Goal: Information Seeking & Learning: Learn about a topic

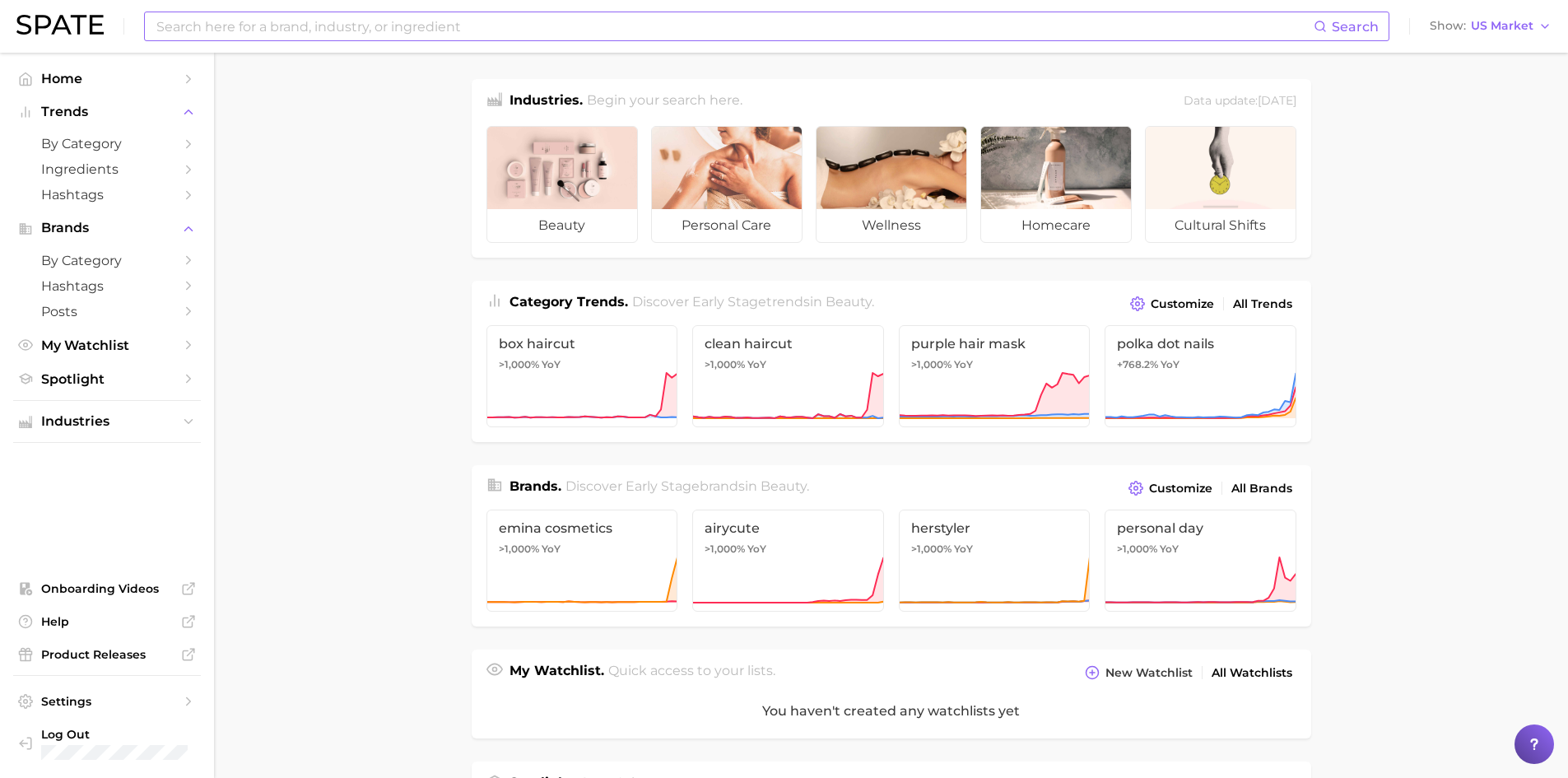
click at [336, 25] on input at bounding box center [733, 26] width 1158 height 28
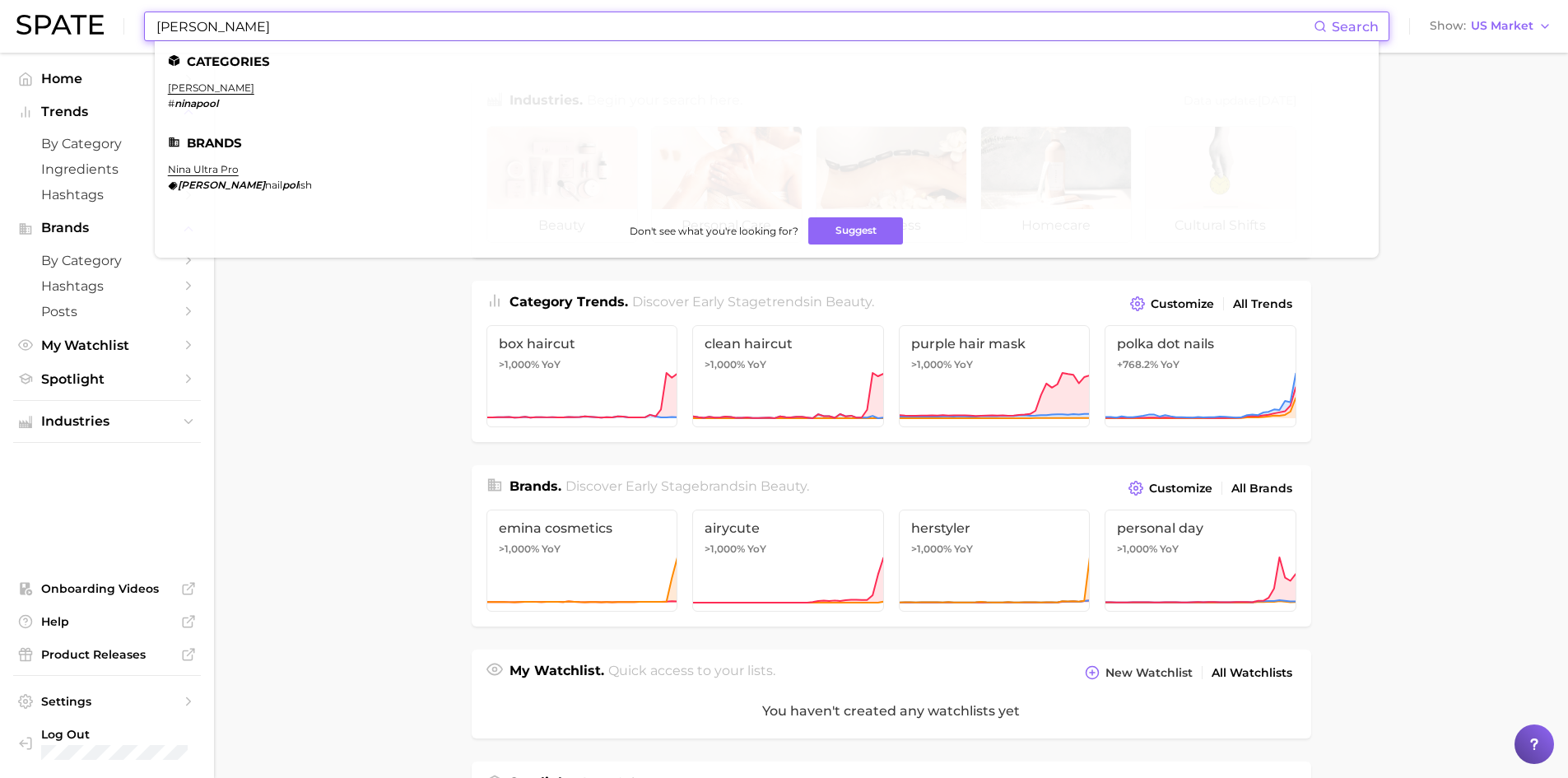
type input "[PERSON_NAME]"
click at [192, 89] on link "[PERSON_NAME]" at bounding box center [211, 87] width 86 height 12
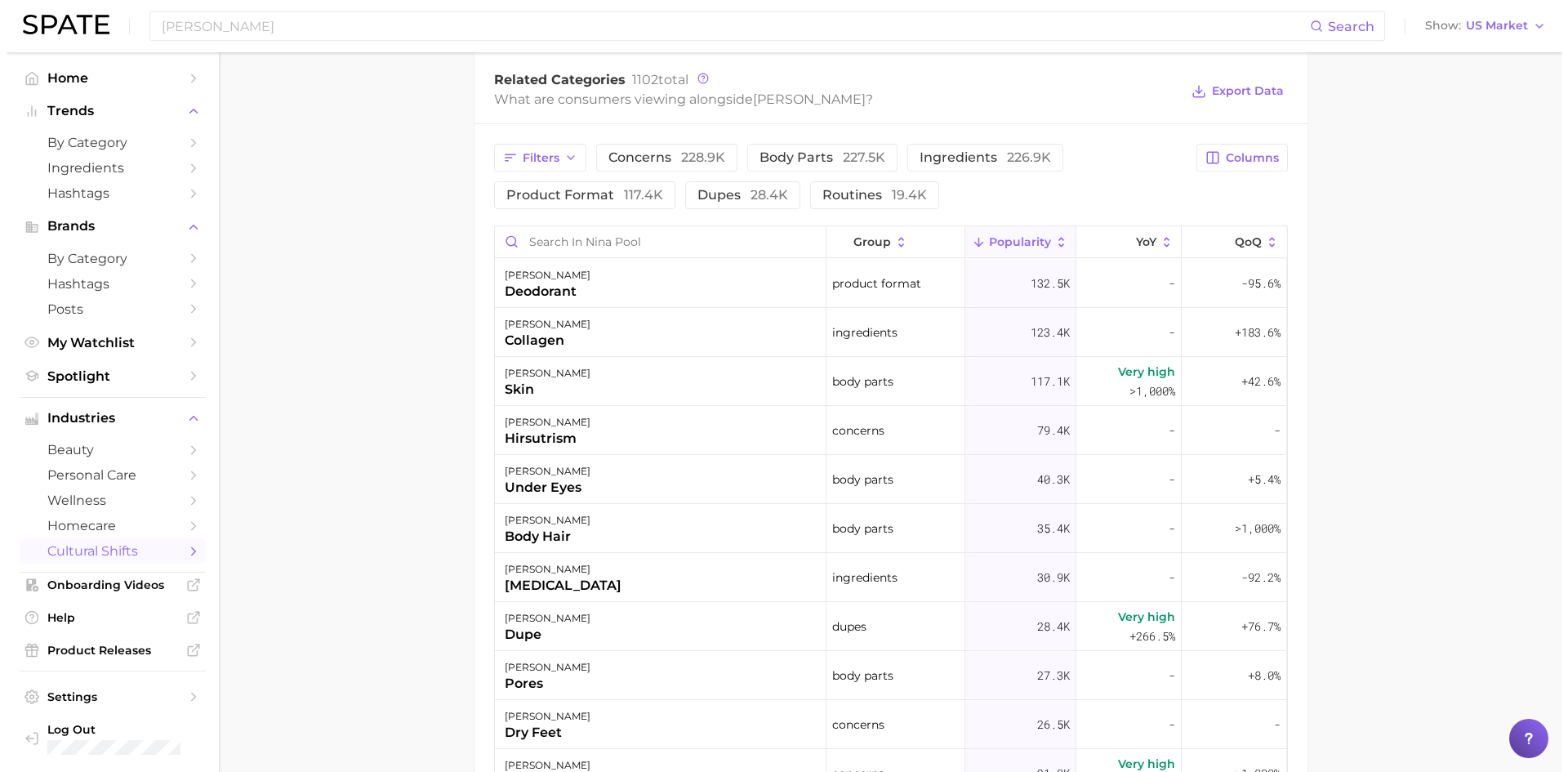
scroll to position [730, 0]
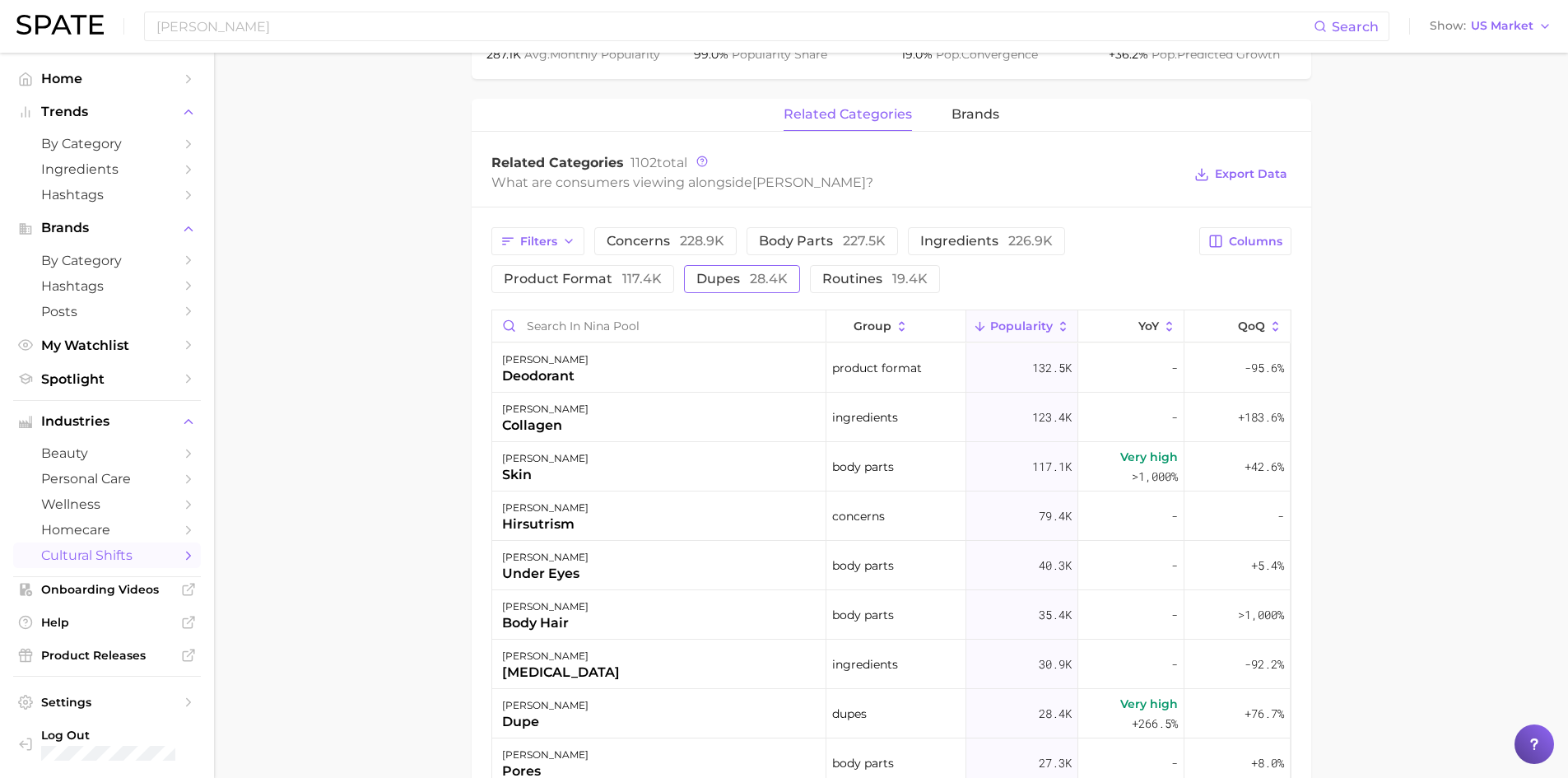
click at [731, 269] on button "dupes 28.4k" at bounding box center [741, 279] width 116 height 28
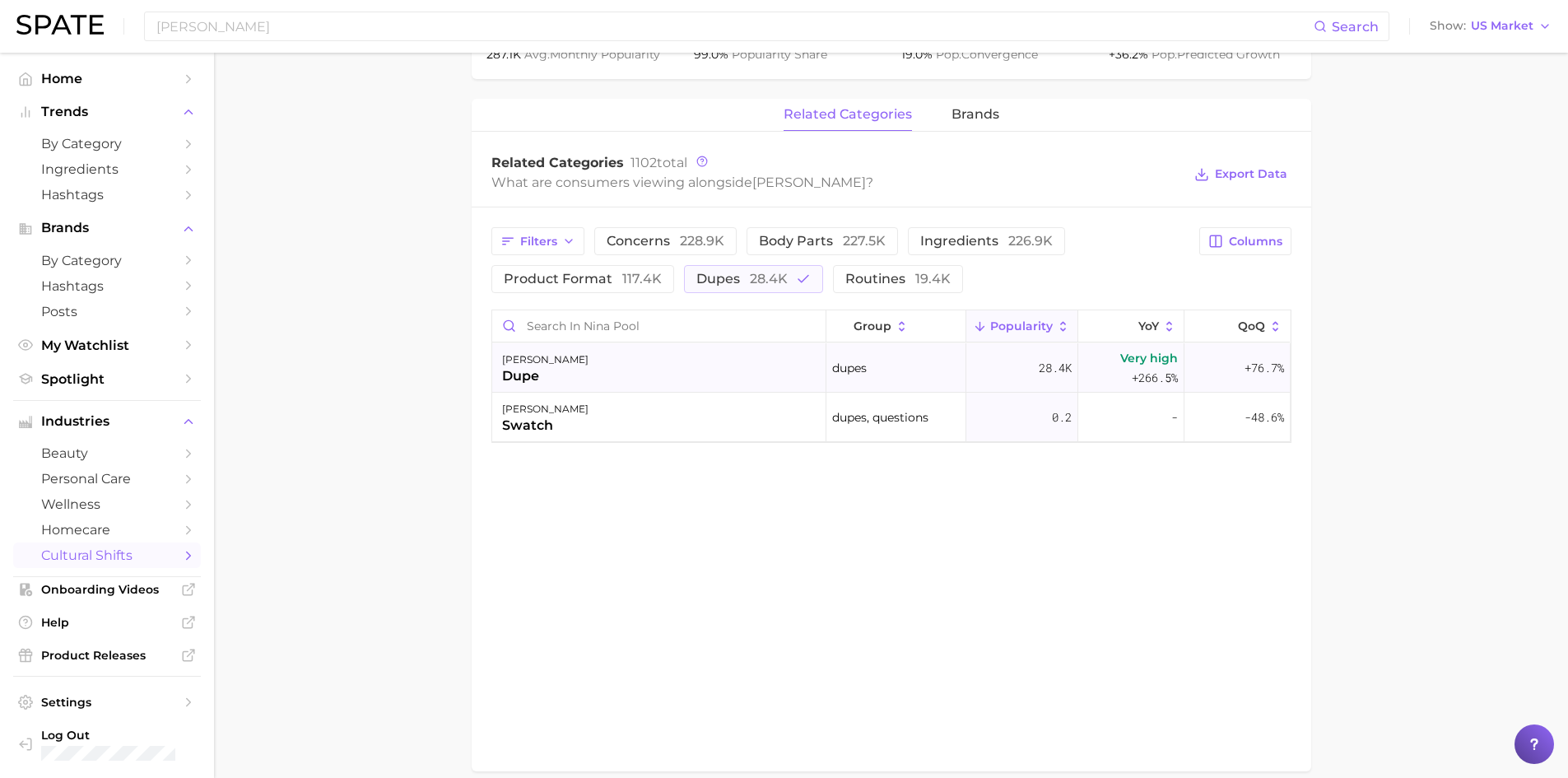
click at [525, 364] on div "[PERSON_NAME]" at bounding box center [545, 359] width 86 height 20
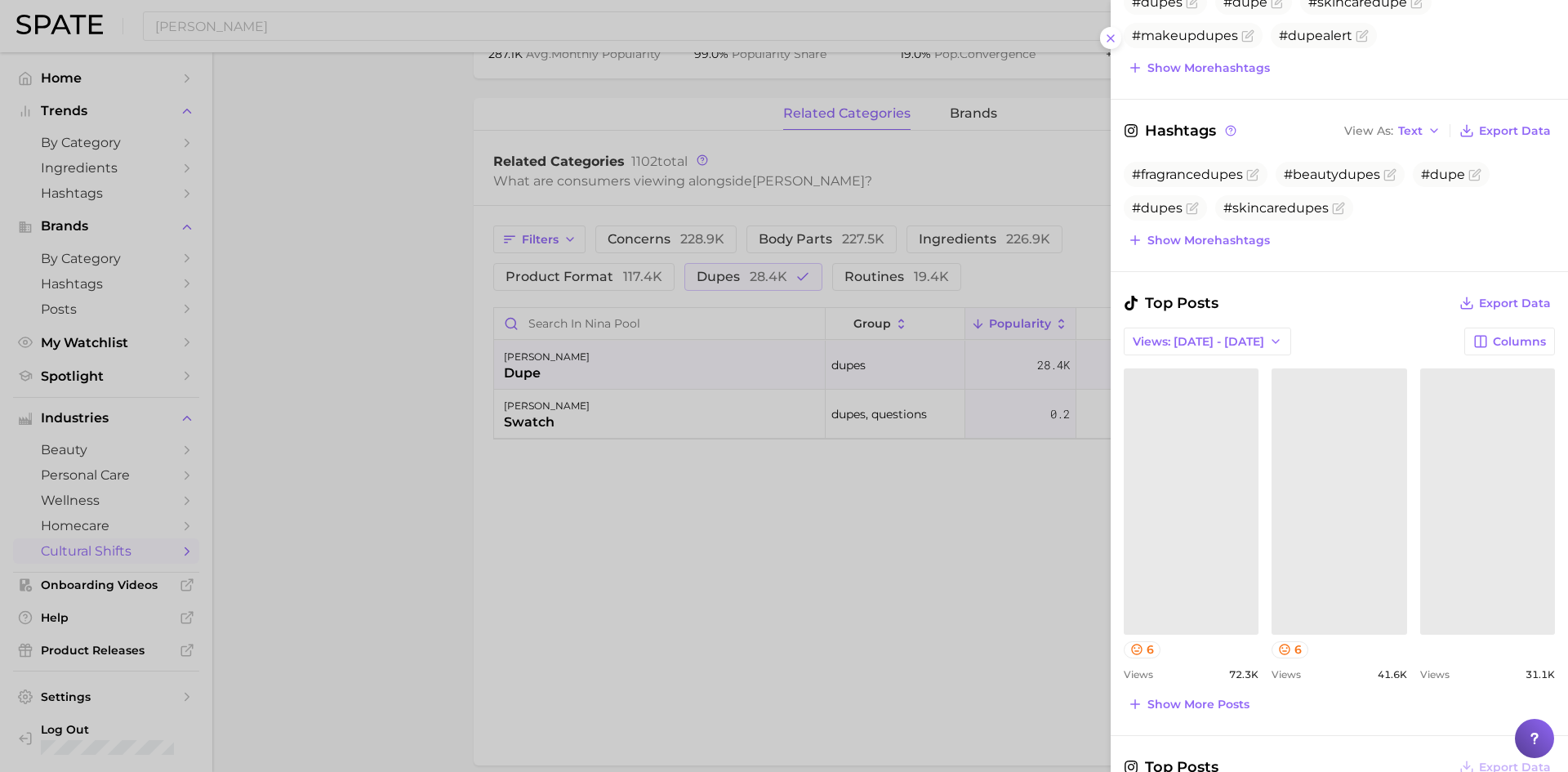
scroll to position [490, 0]
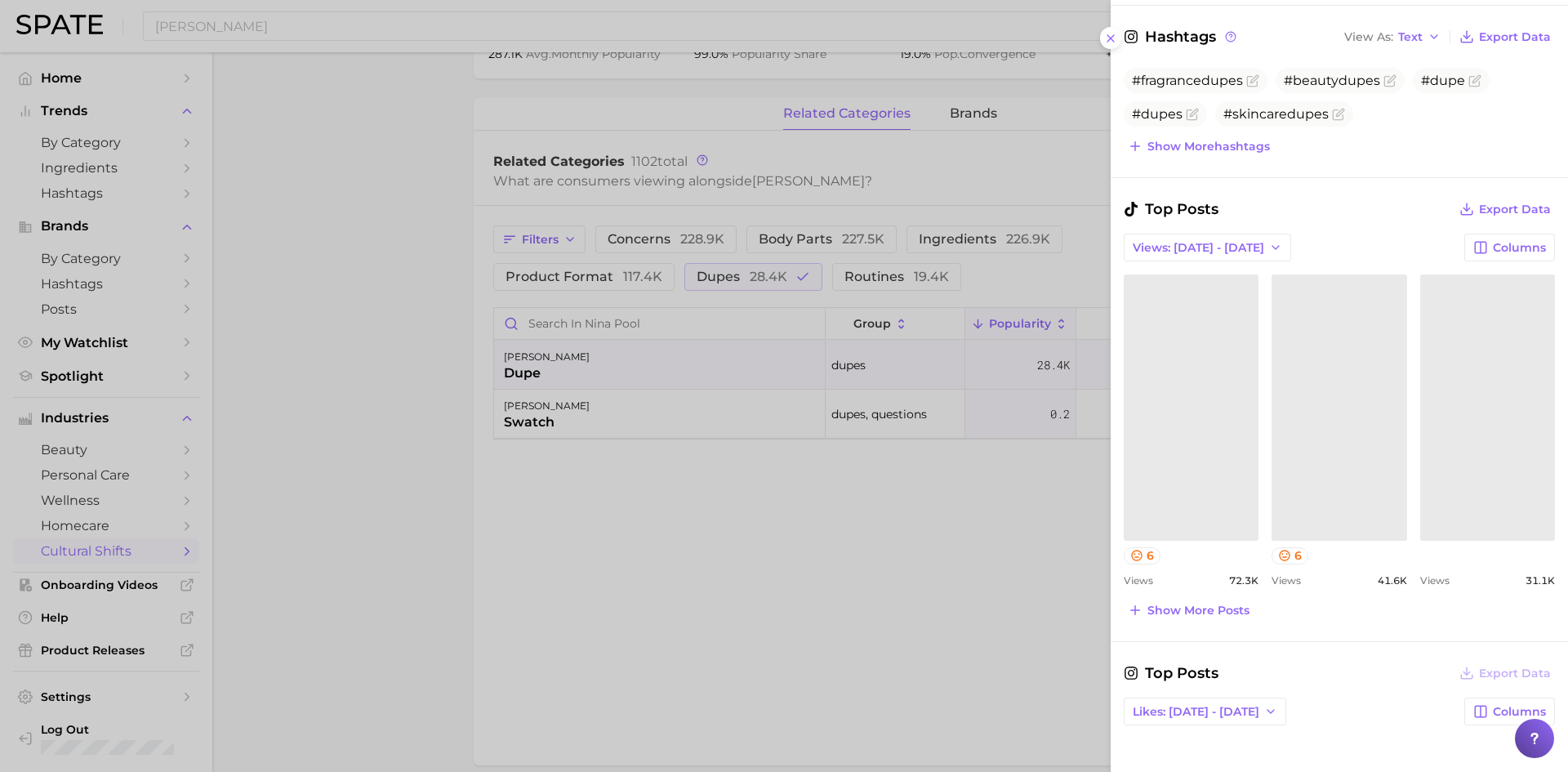
click at [1182, 394] on link at bounding box center [1190, 407] width 135 height 265
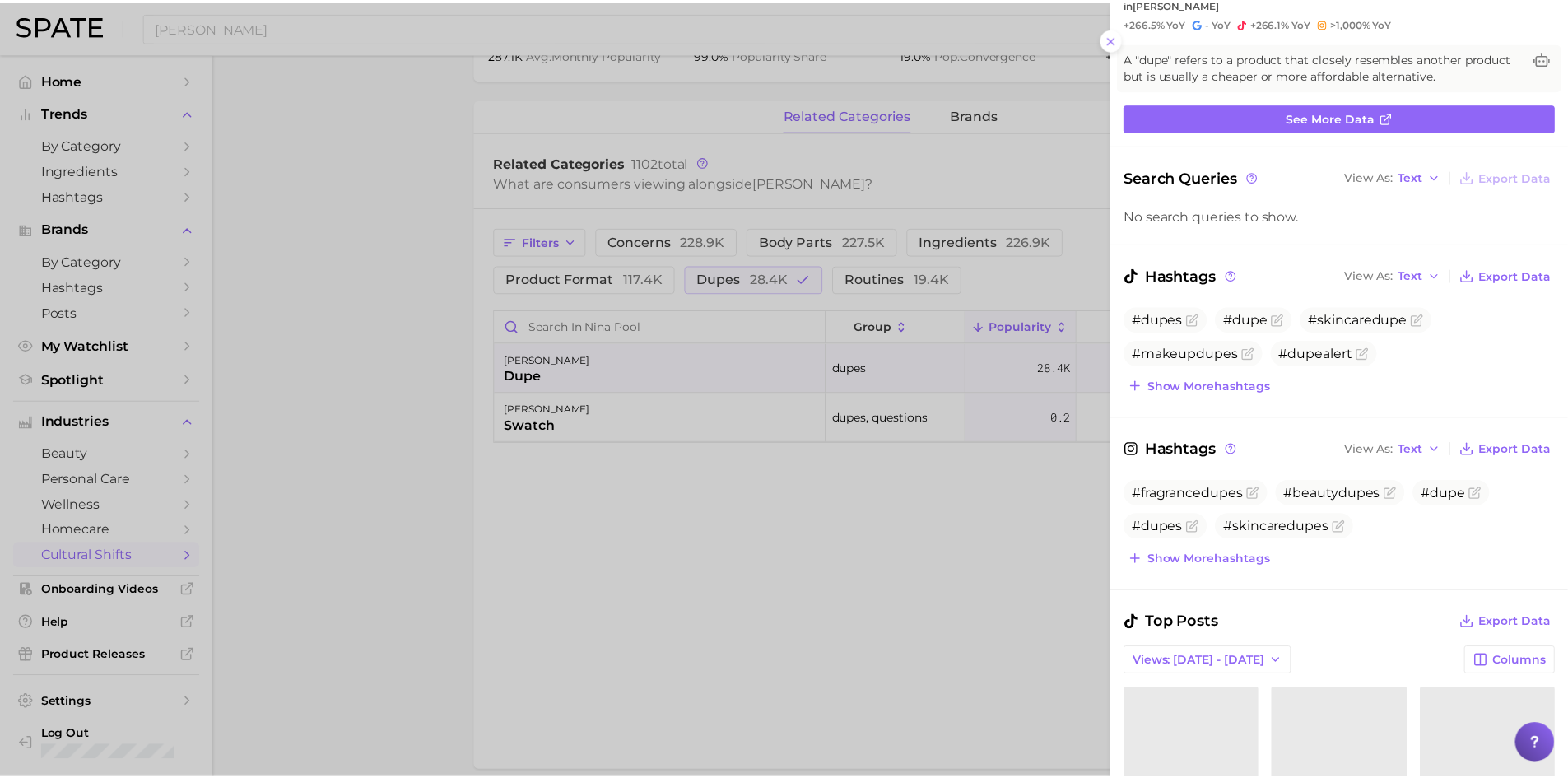
scroll to position [0, 0]
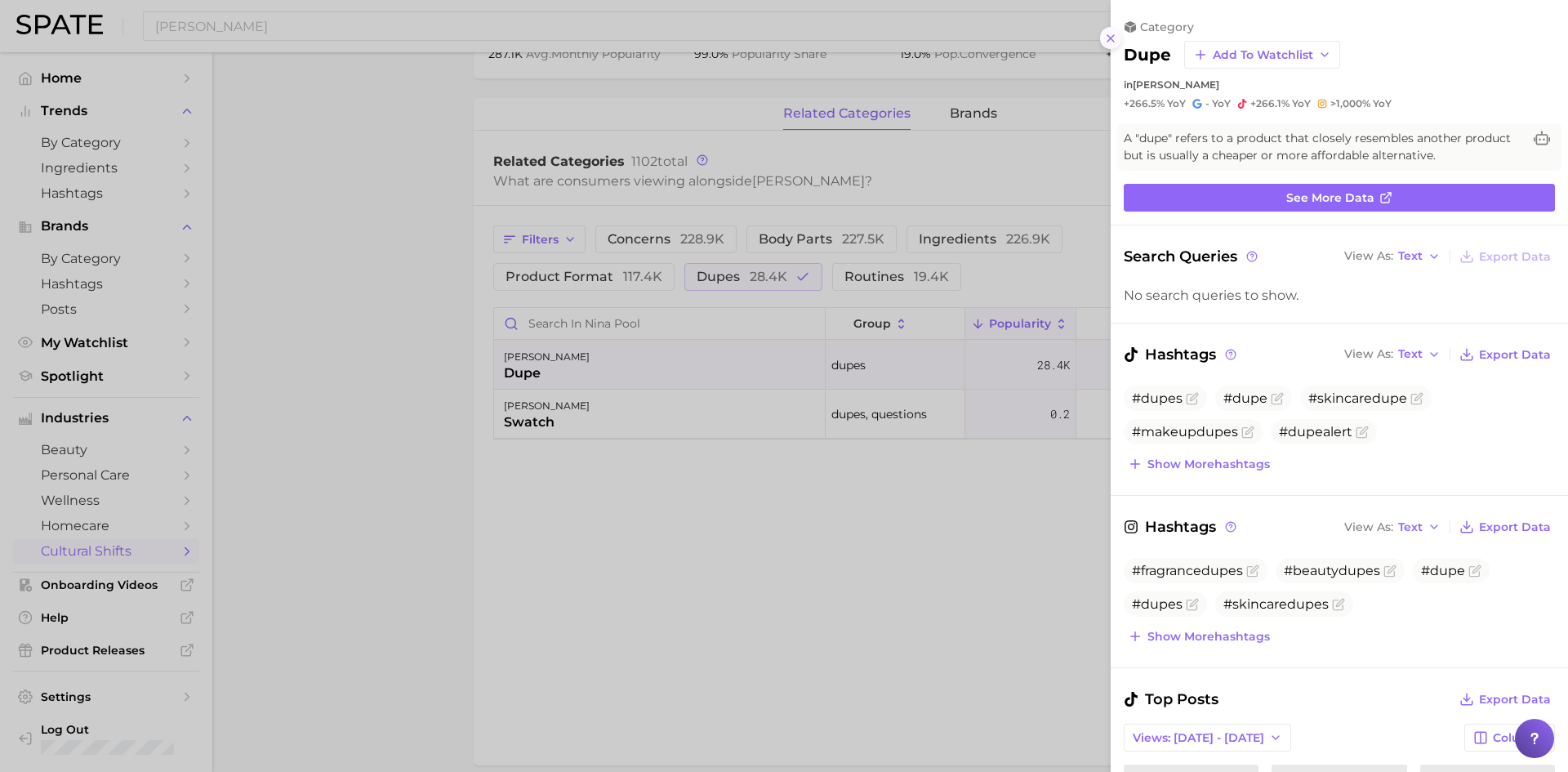
click at [1111, 37] on line at bounding box center [1111, 38] width 6 height 6
